Goal: Information Seeking & Learning: Learn about a topic

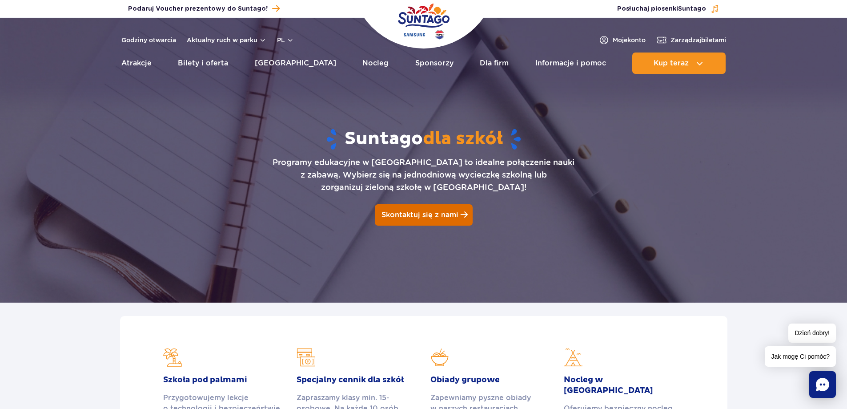
click at [442, 215] on span "Skontaktuj się z nami" at bounding box center [419, 214] width 77 height 8
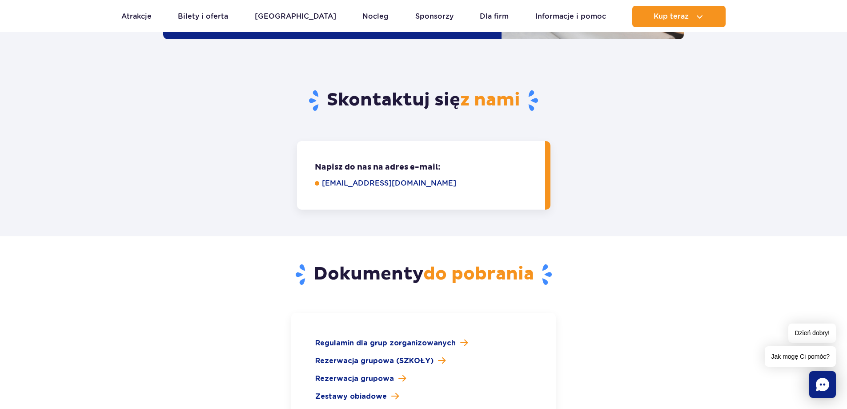
scroll to position [1119, 0]
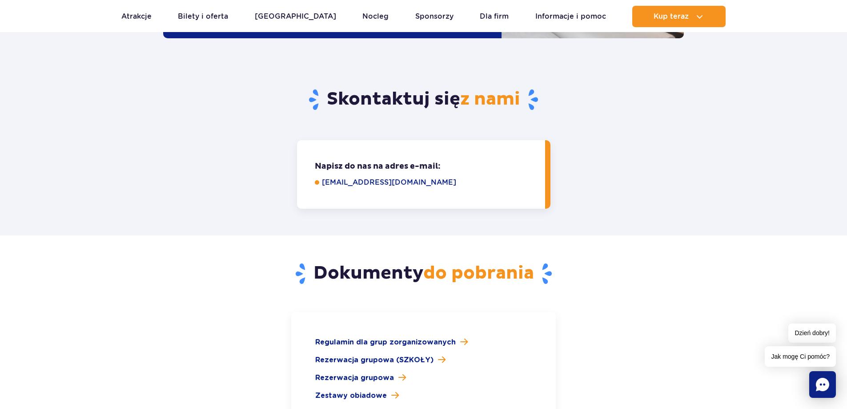
click at [375, 177] on link "grupy@parkofpoland.com" at bounding box center [427, 182] width 211 height 11
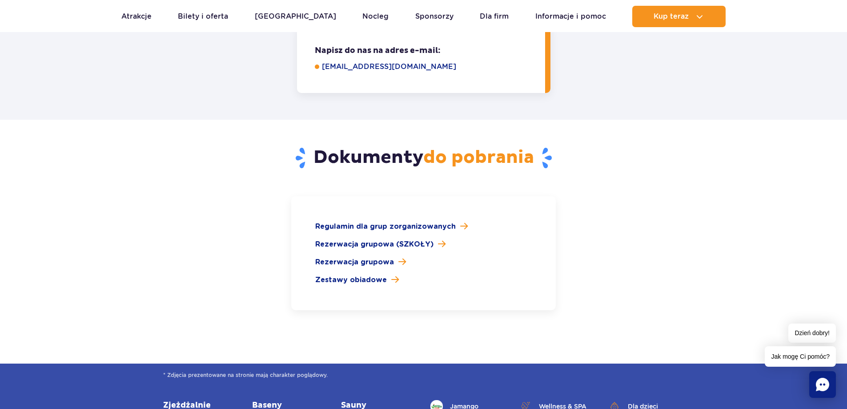
scroll to position [1252, 0]
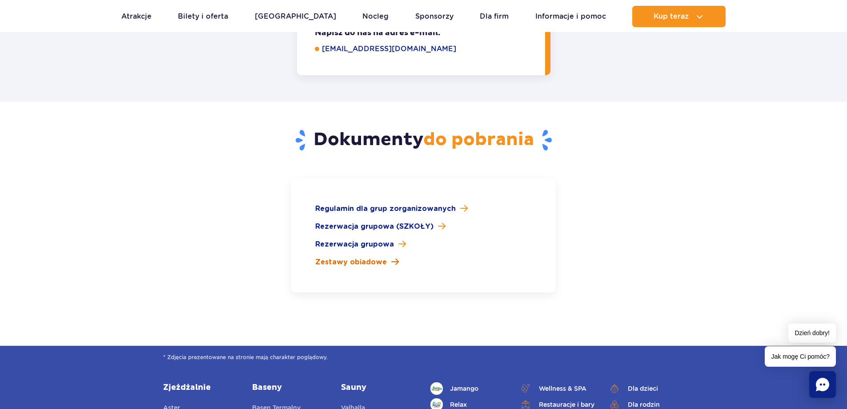
click at [373, 257] on span "Zestawy obiadowe" at bounding box center [351, 262] width 72 height 11
click at [372, 239] on span "Rezerwacja grupowa" at bounding box center [354, 244] width 79 height 11
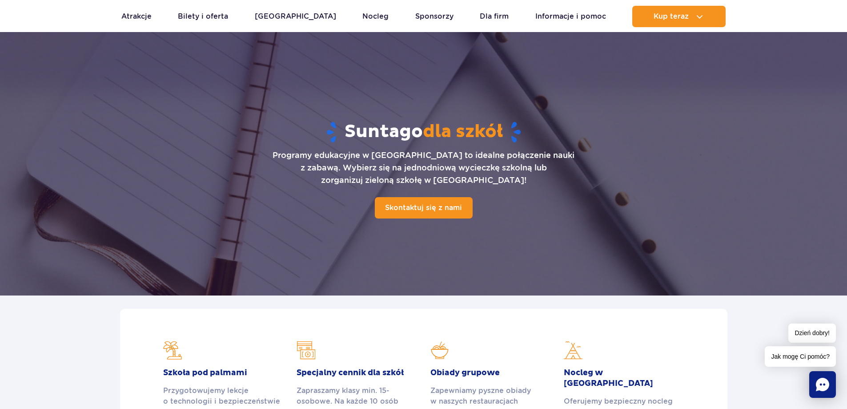
scroll to position [0, 0]
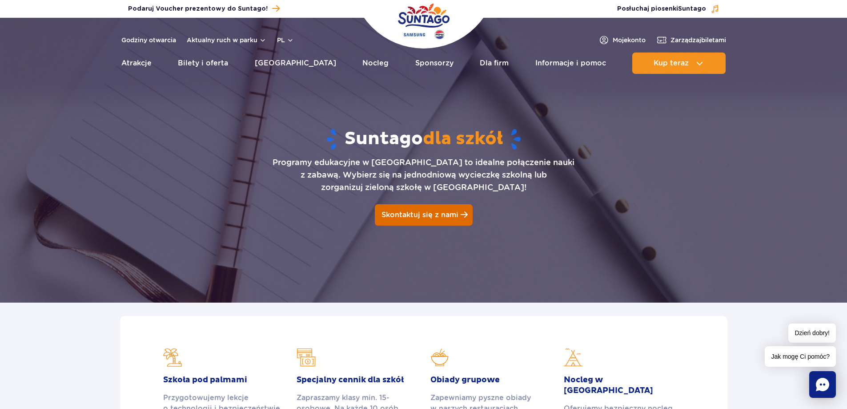
click at [445, 215] on span "Skontaktuj się z nami" at bounding box center [419, 214] width 77 height 8
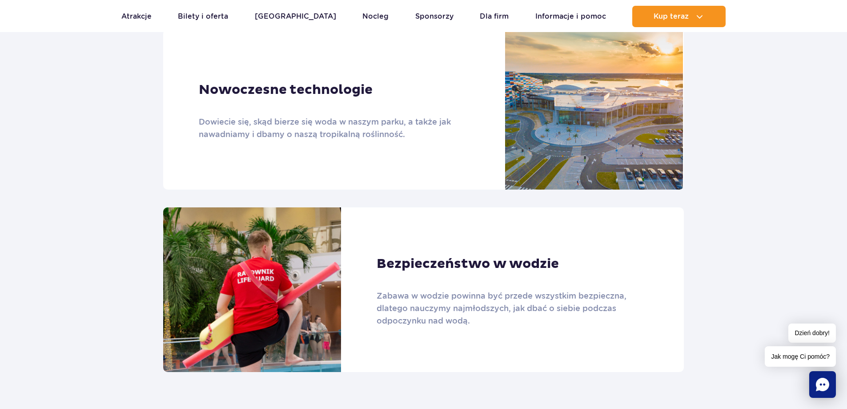
scroll to position [363, 0]
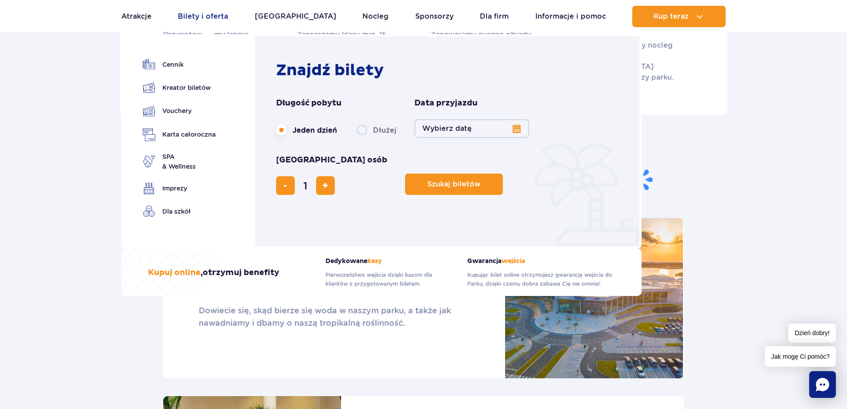
click at [200, 17] on link "Bilety i oferta" at bounding box center [203, 16] width 50 height 21
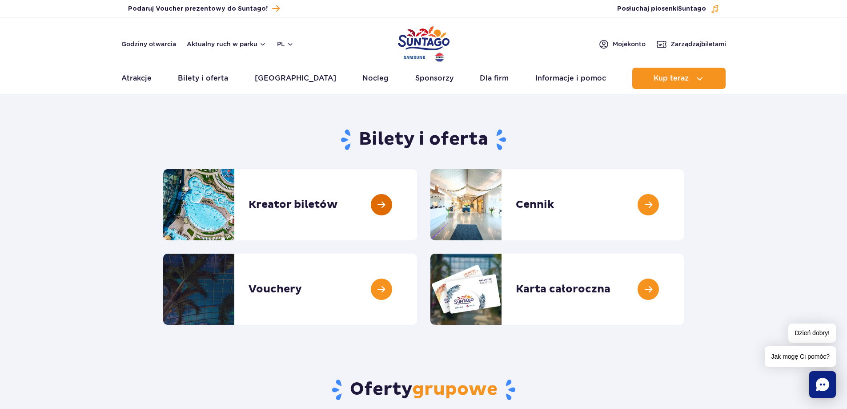
click at [417, 205] on link at bounding box center [417, 204] width 0 height 71
click at [684, 203] on link at bounding box center [684, 204] width 0 height 71
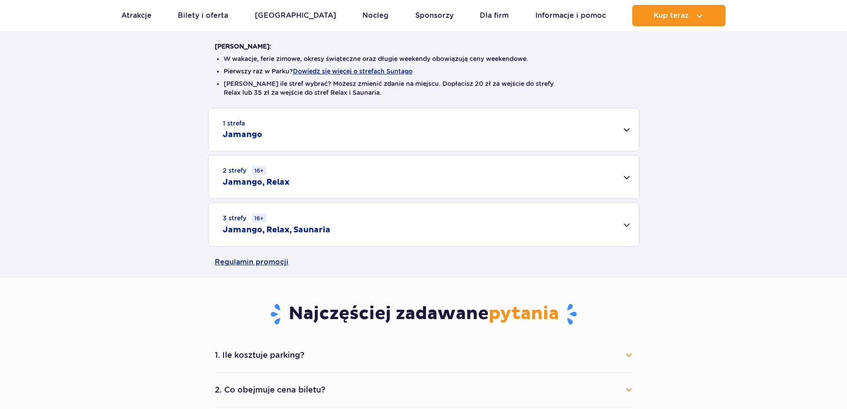
scroll to position [222, 0]
click at [623, 175] on div "2 strefy 16+ Jamango, Relax" at bounding box center [424, 175] width 430 height 43
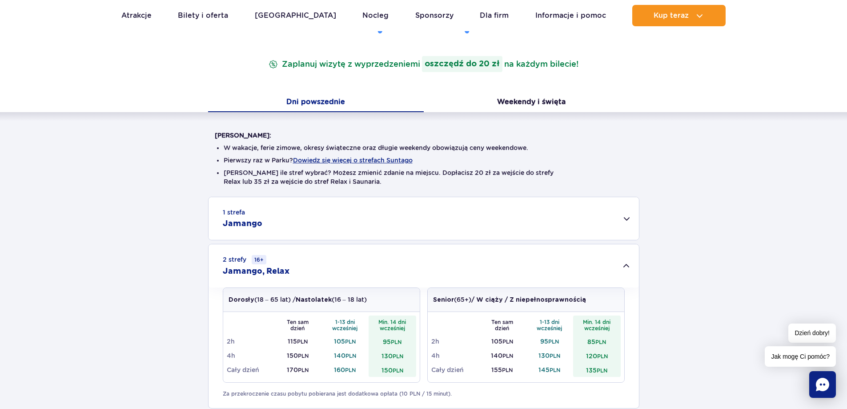
scroll to position [133, 0]
click at [628, 217] on div "1 strefa Jamango" at bounding box center [424, 217] width 430 height 43
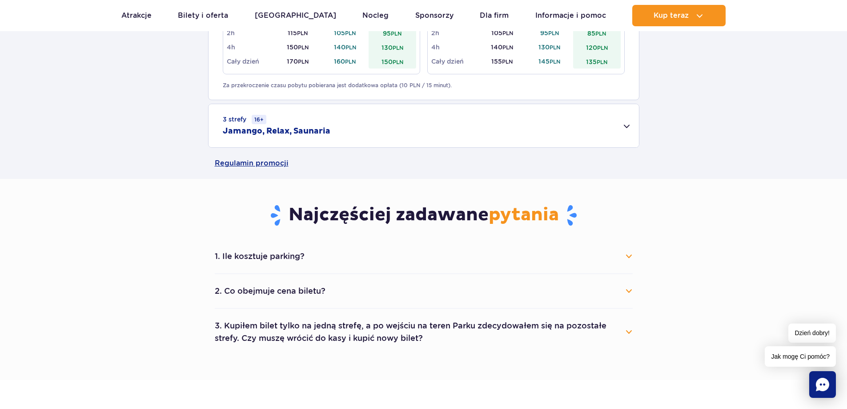
scroll to position [800, 0]
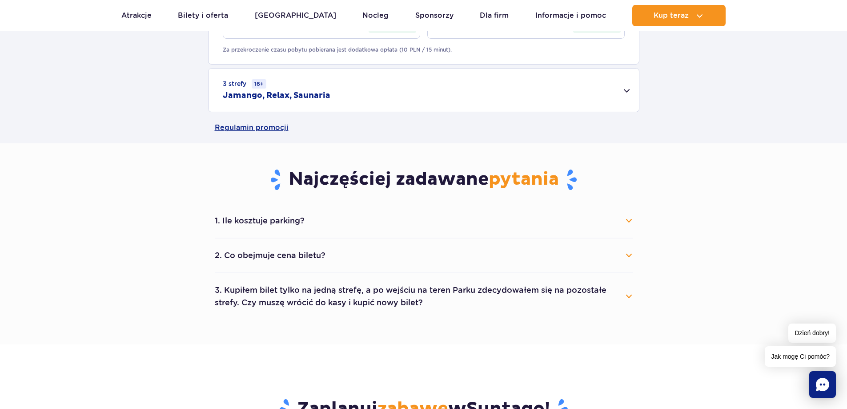
click at [630, 220] on button "1. Ile kosztuje parking?" at bounding box center [424, 221] width 418 height 20
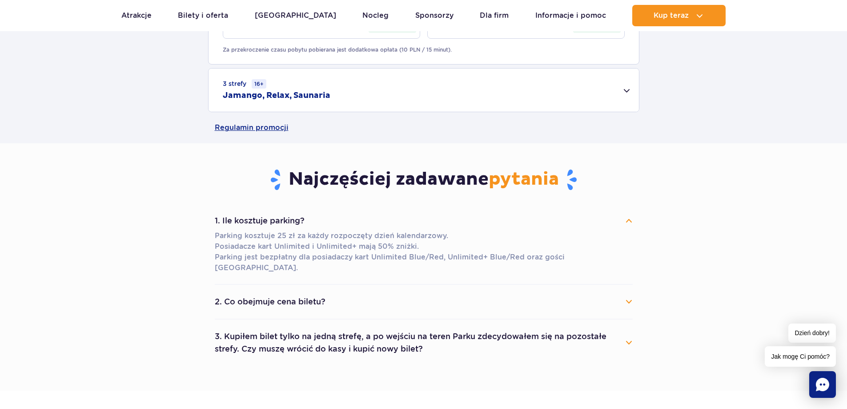
click at [630, 220] on button "1. Ile kosztuje parking?" at bounding box center [424, 221] width 418 height 20
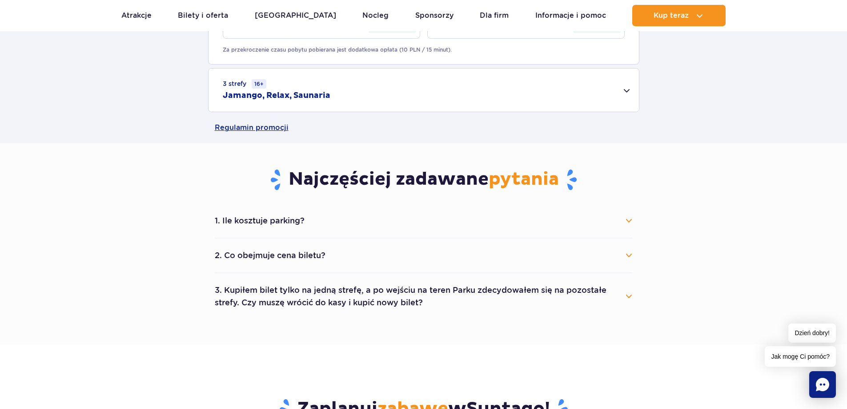
click at [627, 255] on button "2. Co obejmuje cena biletu?" at bounding box center [424, 255] width 418 height 20
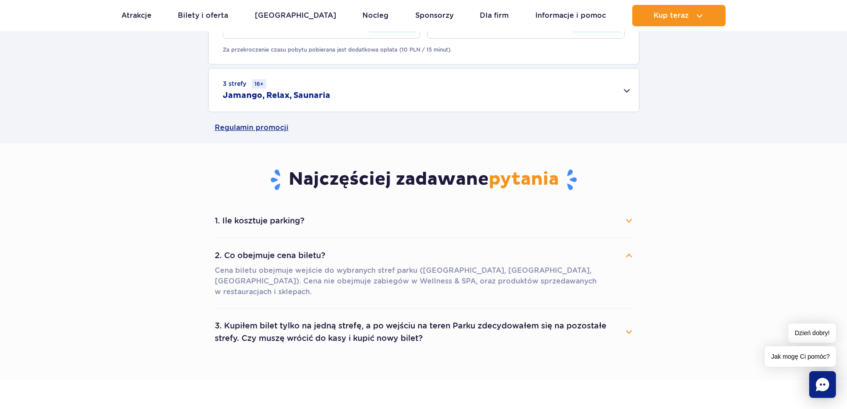
scroll to position [845, 0]
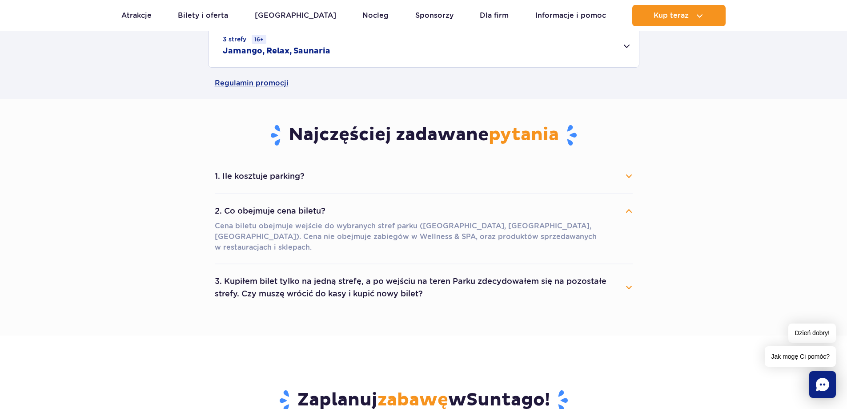
click at [630, 209] on button "2. Co obejmuje cena biletu?" at bounding box center [424, 211] width 418 height 20
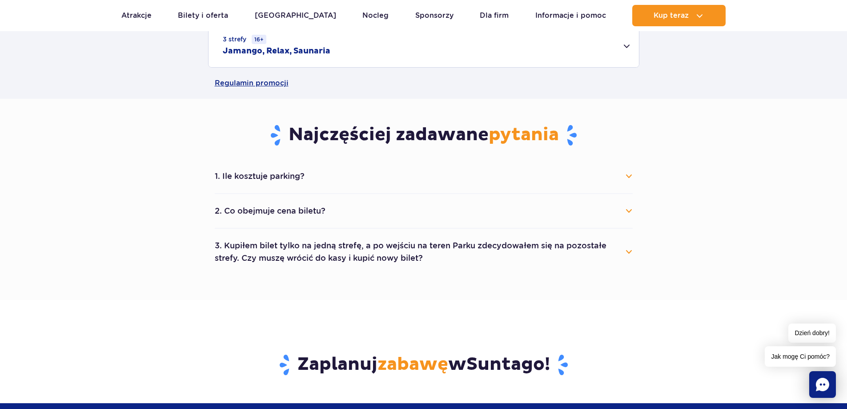
click at [630, 251] on button "3. Kupiłem bilet tylko na jedną strefę, a po wejściu na teren Parku zdecydowałe…" at bounding box center [424, 252] width 418 height 32
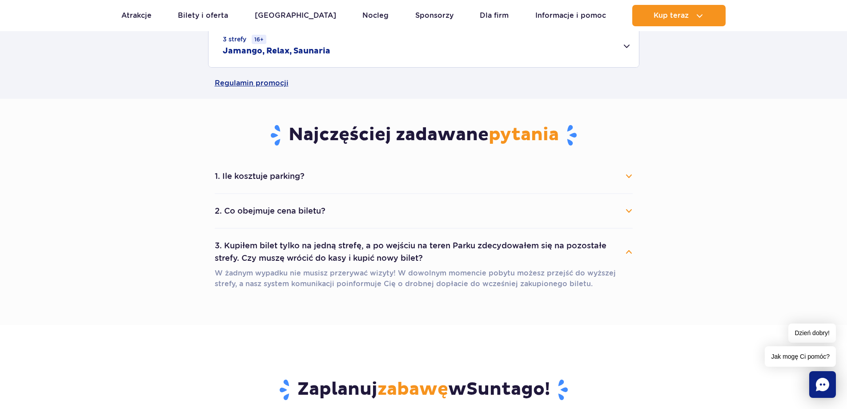
click at [630, 251] on button "3. Kupiłem bilet tylko na jedną strefę, a po wejściu na teren Parku zdecydowałe…" at bounding box center [424, 252] width 418 height 32
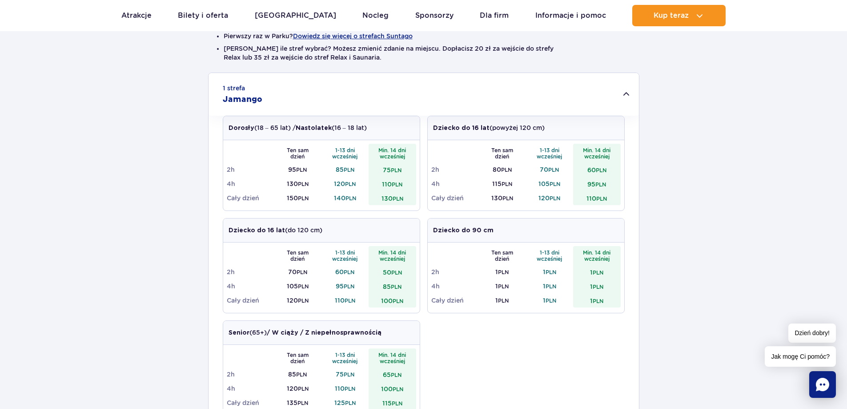
scroll to position [133, 0]
